Goal: Information Seeking & Learning: Learn about a topic

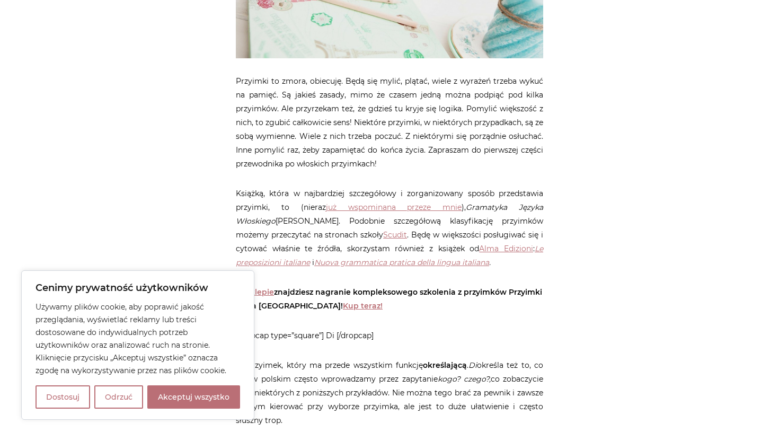
scroll to position [403, 0]
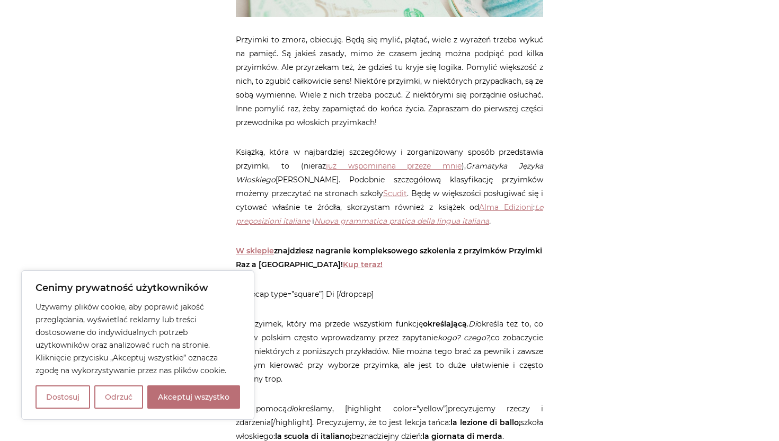
click at [170, 397] on button "Akceptuj wszystko" at bounding box center [193, 396] width 93 height 23
checkbox input "true"
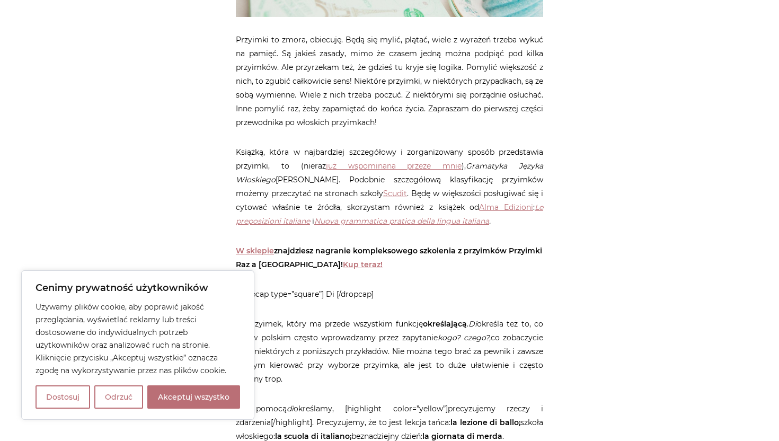
checkbox input "true"
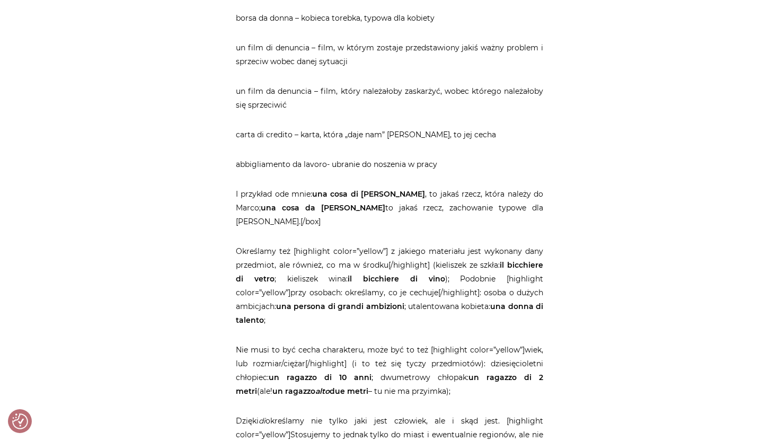
scroll to position [1039, 0]
